Goal: Answer question/provide support

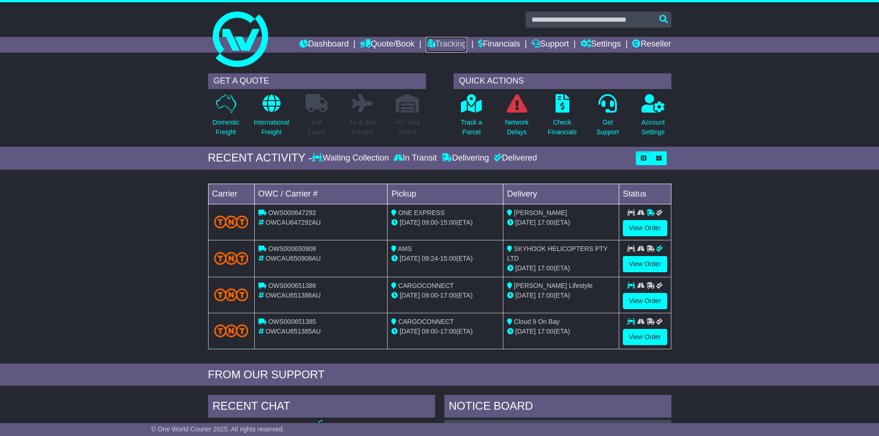
click at [448, 43] on link "Tracking" at bounding box center [446, 45] width 41 height 16
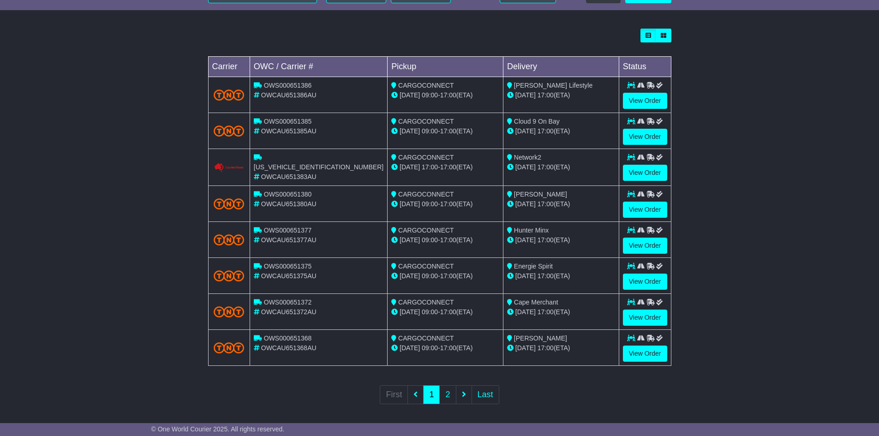
scroll to position [247, 0]
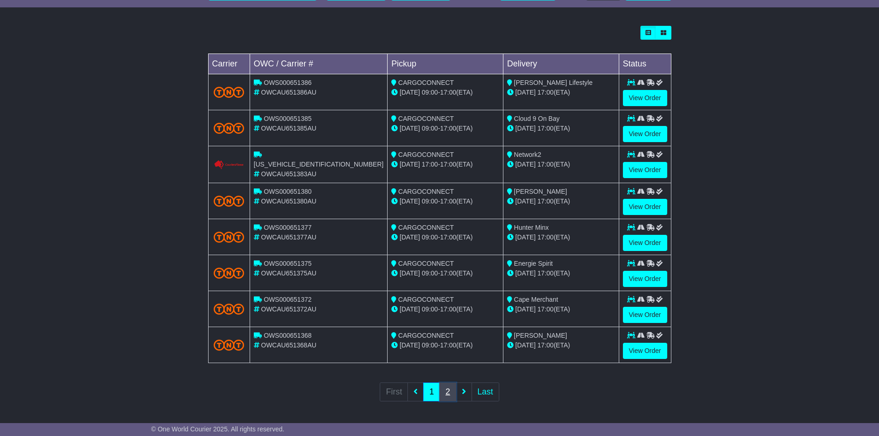
click at [445, 391] on link "2" at bounding box center [447, 392] width 17 height 19
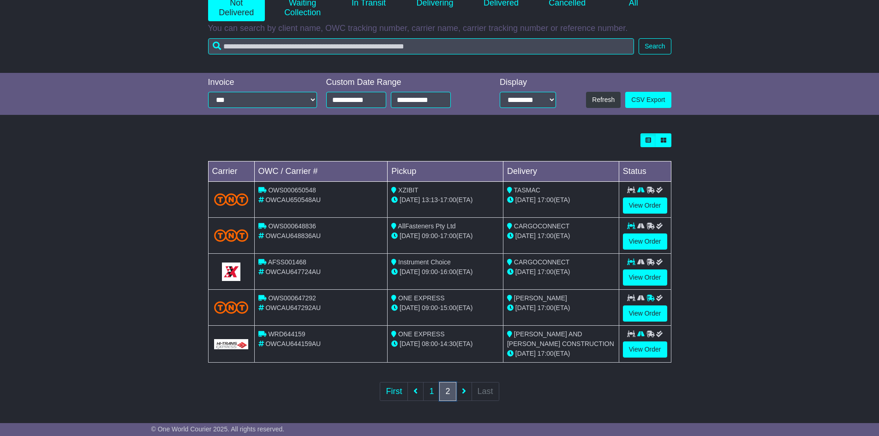
scroll to position [139, 0]
click at [631, 349] on link "View Order" at bounding box center [645, 349] width 44 height 16
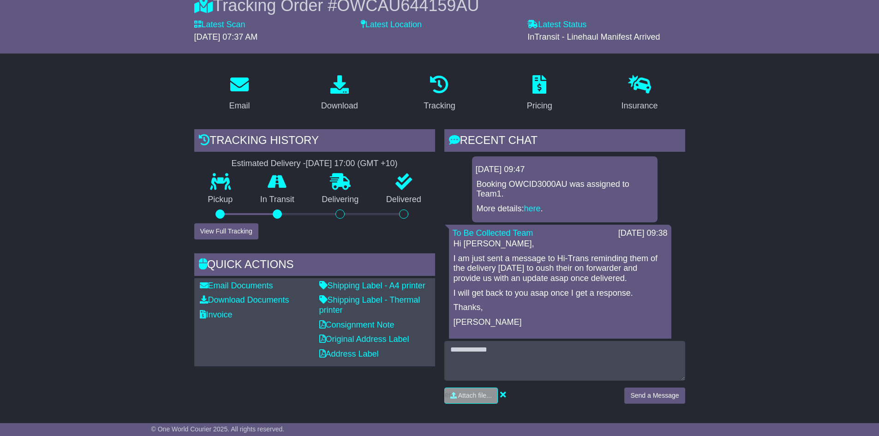
scroll to position [92, 0]
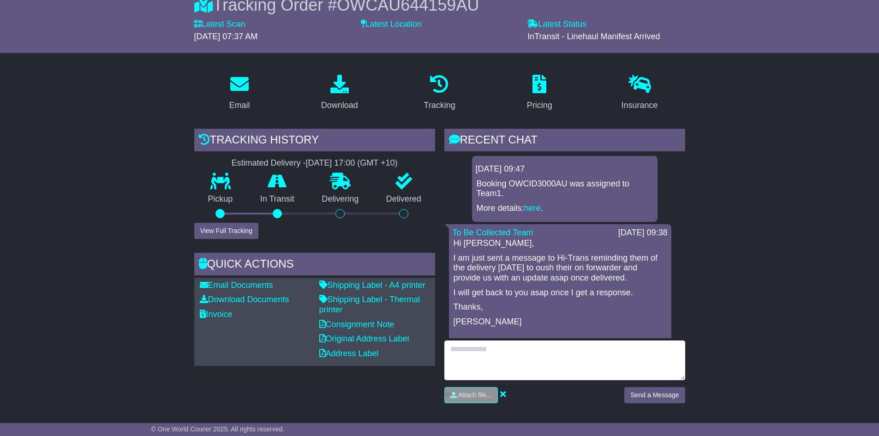
click at [548, 355] on textarea at bounding box center [565, 361] width 241 height 40
click at [517, 346] on textarea "**********" at bounding box center [565, 361] width 241 height 40
click at [517, 345] on textarea "**********" at bounding box center [565, 361] width 241 height 40
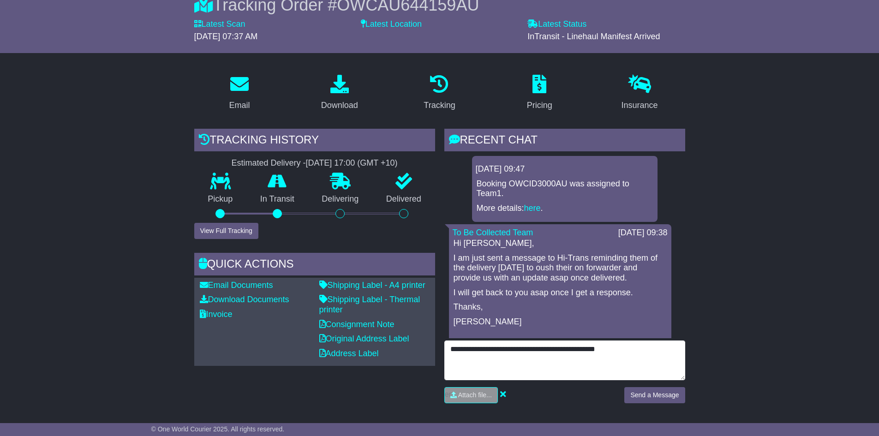
click at [629, 354] on textarea "**********" at bounding box center [565, 361] width 241 height 40
type textarea "**********"
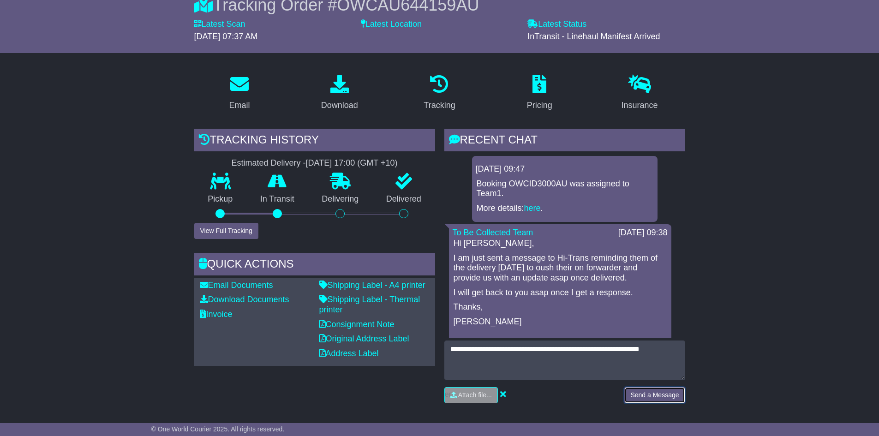
click at [664, 390] on button "Send a Message" at bounding box center [655, 395] width 60 height 16
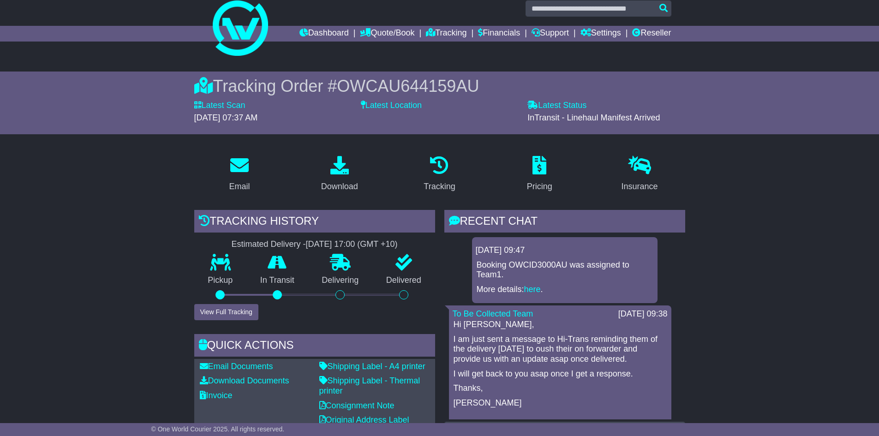
scroll to position [0, 0]
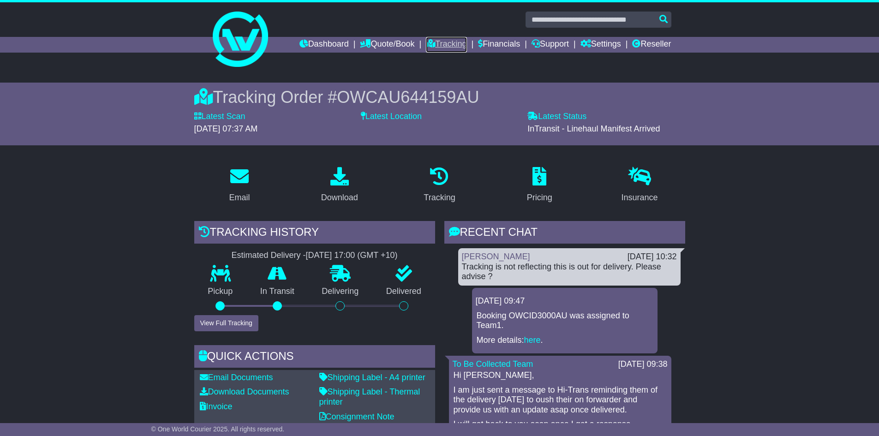
click at [435, 44] on link "Tracking" at bounding box center [446, 45] width 41 height 16
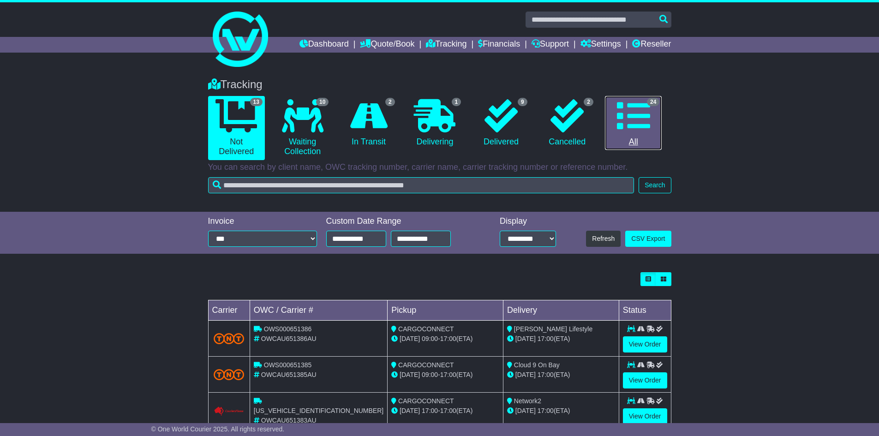
click at [633, 117] on icon at bounding box center [633, 115] width 33 height 33
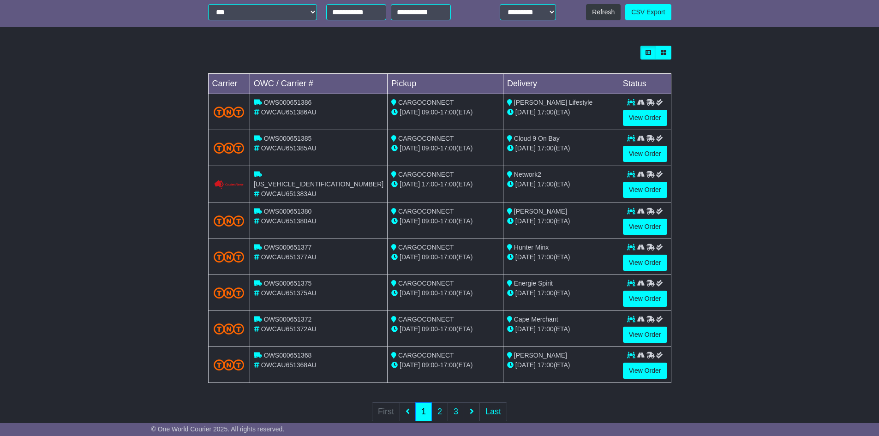
scroll to position [247, 0]
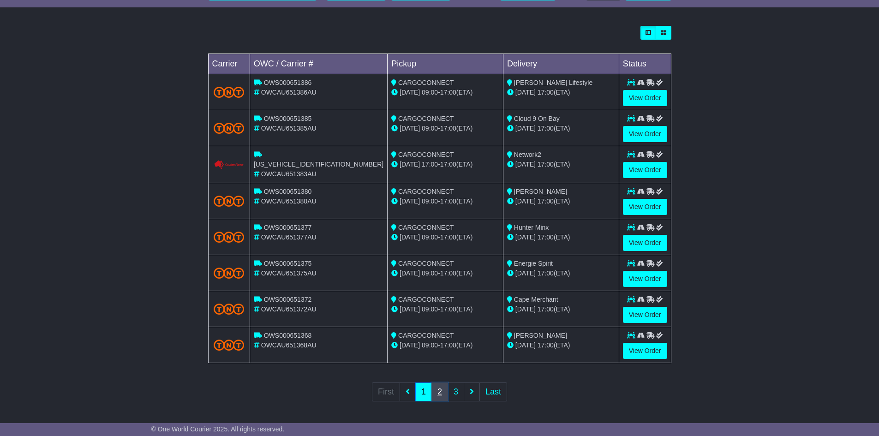
click at [447, 393] on link "2" at bounding box center [440, 392] width 17 height 19
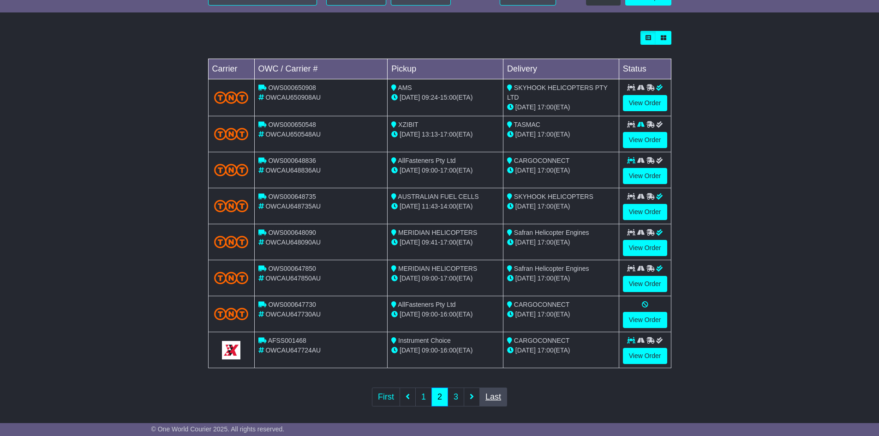
scroll to position [247, 0]
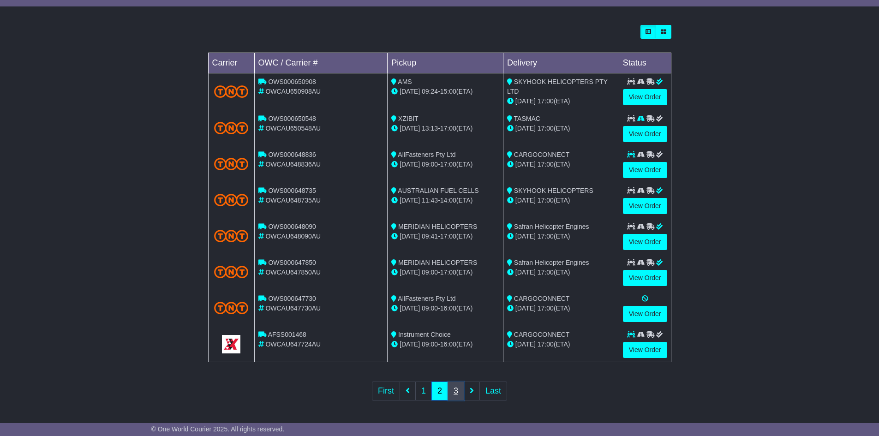
click at [461, 395] on link "3" at bounding box center [456, 391] width 17 height 19
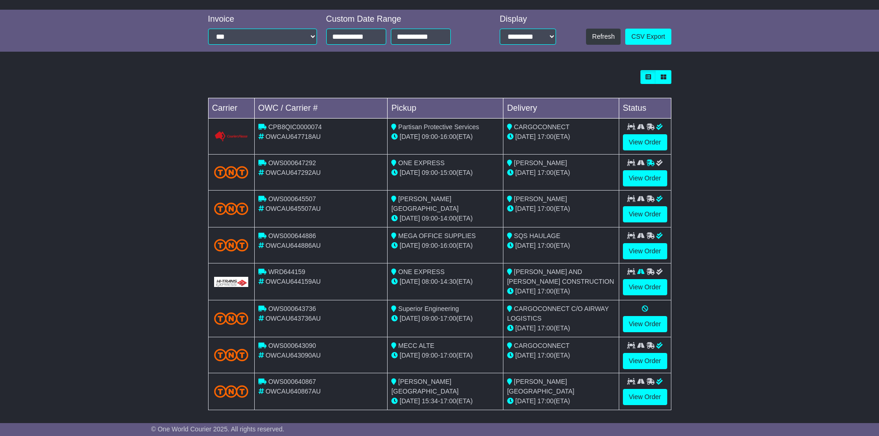
scroll to position [248, 0]
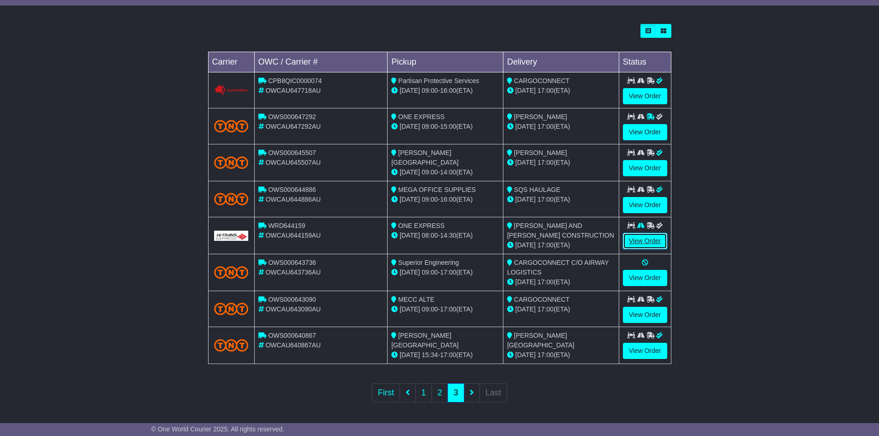
click at [661, 241] on link "View Order" at bounding box center [645, 241] width 44 height 16
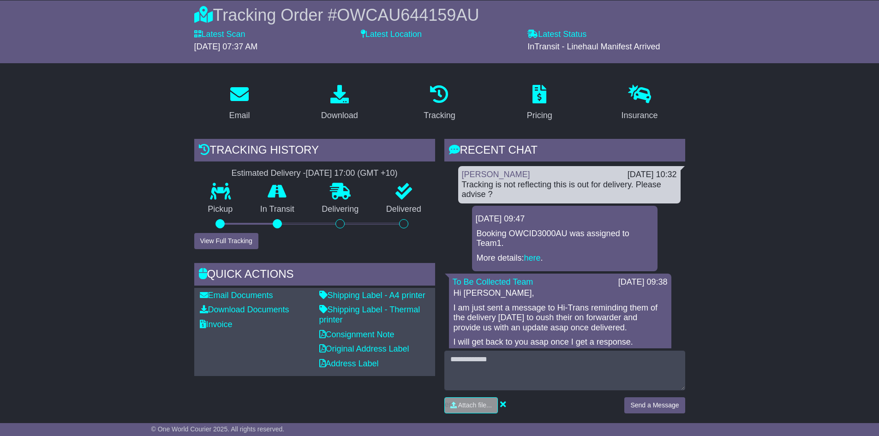
scroll to position [185, 0]
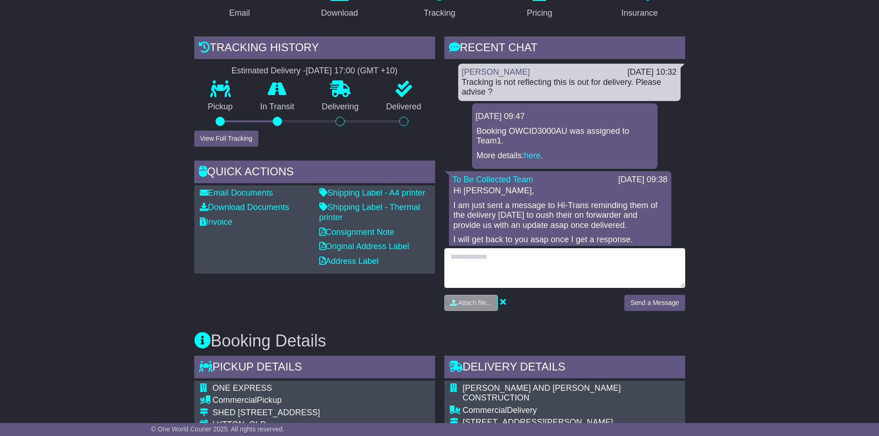
click at [530, 255] on textarea at bounding box center [565, 268] width 241 height 40
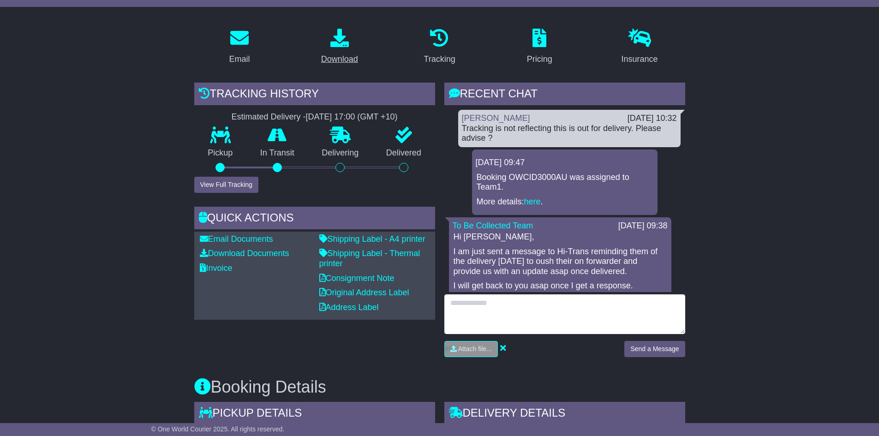
scroll to position [0, 0]
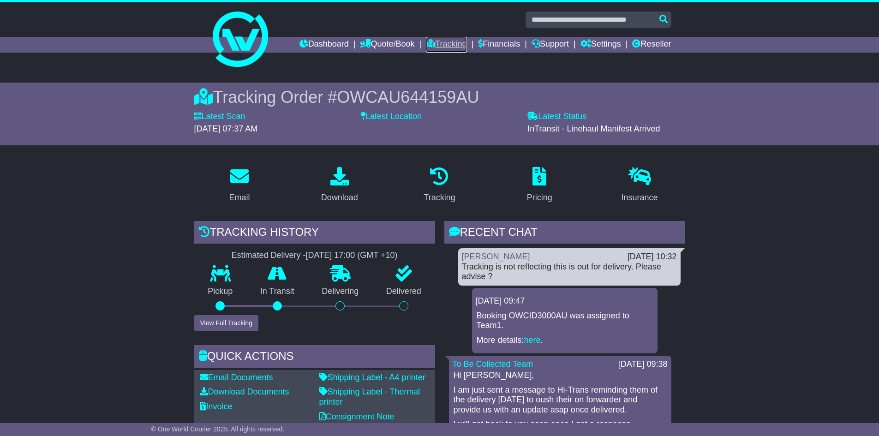
click at [430, 41] on link "Tracking" at bounding box center [446, 45] width 41 height 16
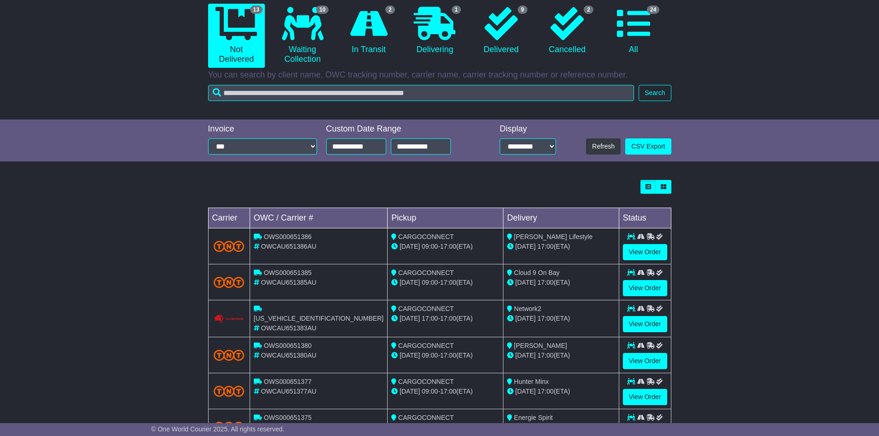
scroll to position [92, 0]
drag, startPoint x: 631, startPoint y: 28, endPoint x: 637, endPoint y: 31, distance: 6.6
click at [631, 29] on icon at bounding box center [633, 23] width 33 height 33
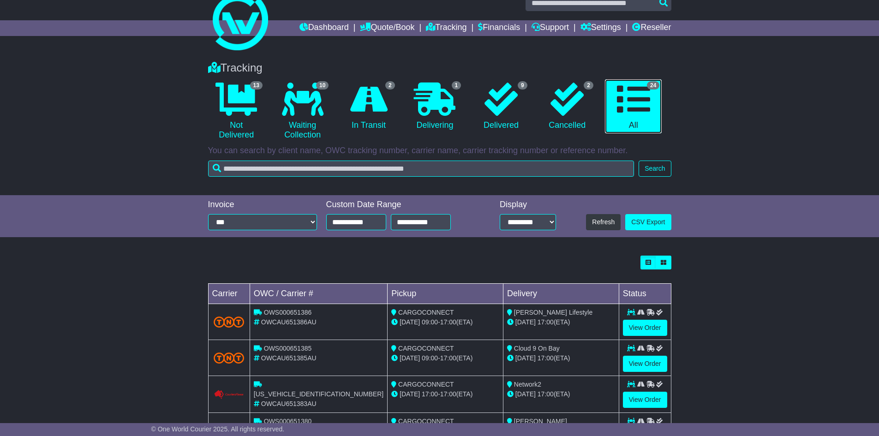
scroll to position [247, 0]
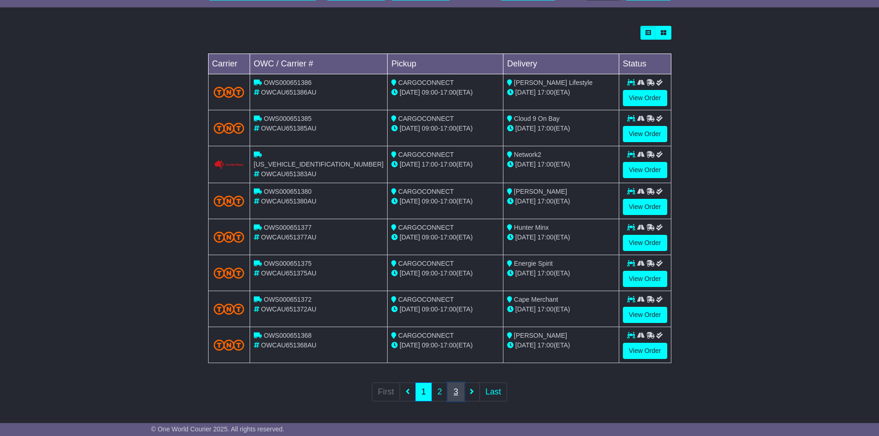
click at [452, 394] on link "3" at bounding box center [456, 392] width 17 height 19
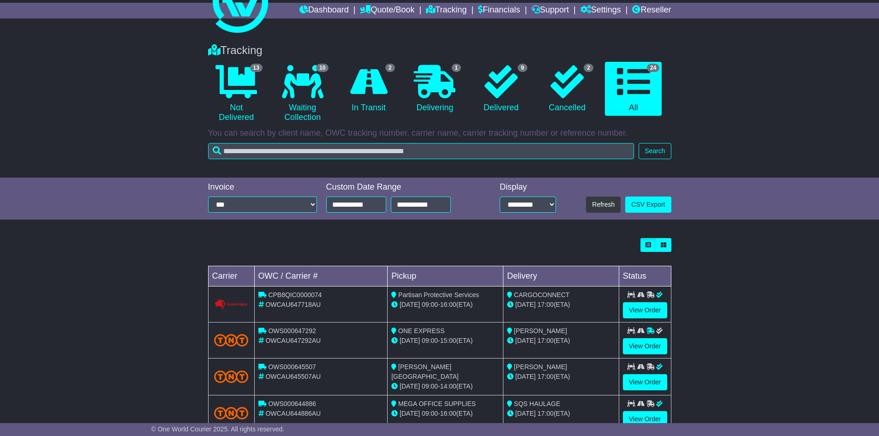
scroll to position [248, 0]
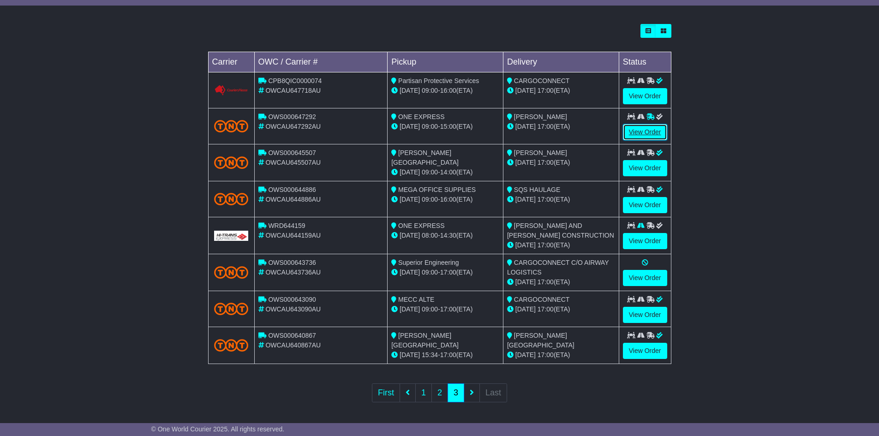
click at [644, 131] on link "View Order" at bounding box center [645, 132] width 44 height 16
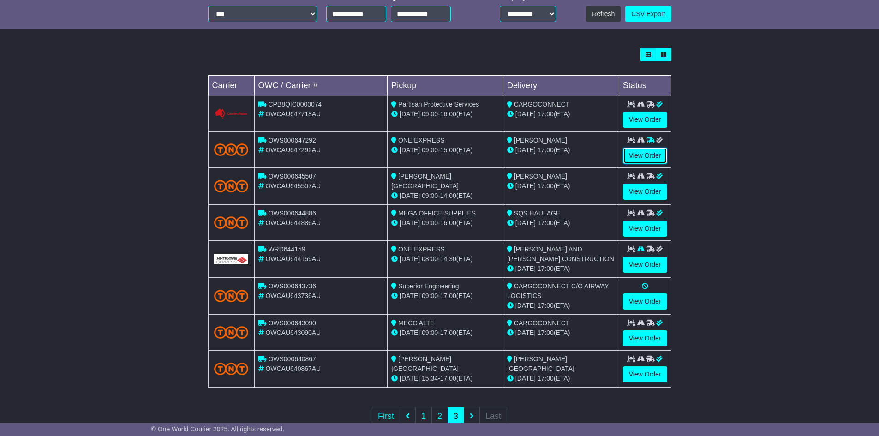
scroll to position [202, 0]
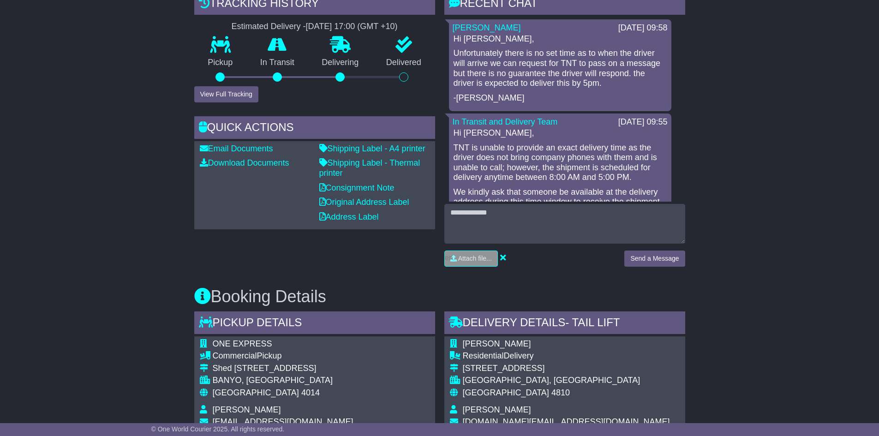
scroll to position [277, 0]
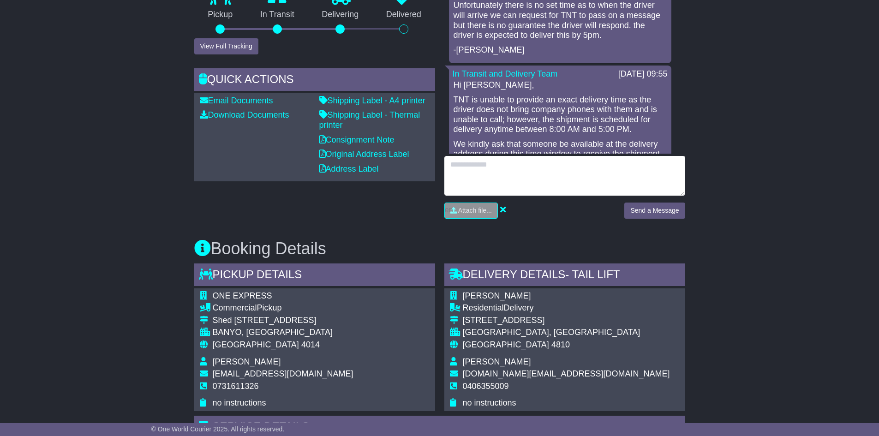
click at [522, 173] on textarea at bounding box center [565, 176] width 241 height 40
type textarea "**********"
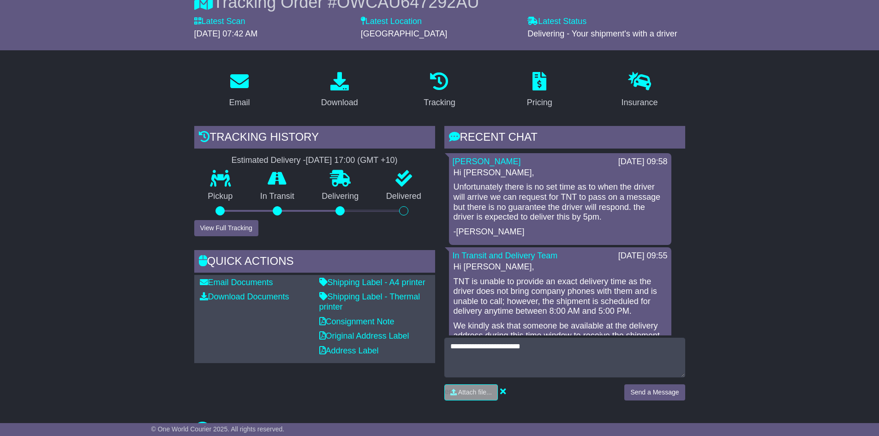
scroll to position [185, 0]
